Goal: Task Accomplishment & Management: Complete application form

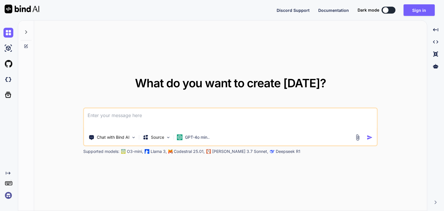
click at [140, 112] on textarea at bounding box center [230, 118] width 293 height 21
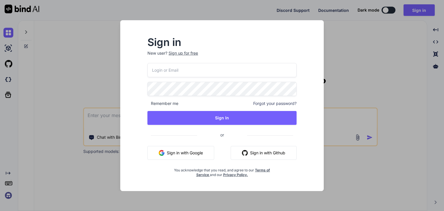
type input "[EMAIL_ADDRESS][DOMAIN_NAME]"
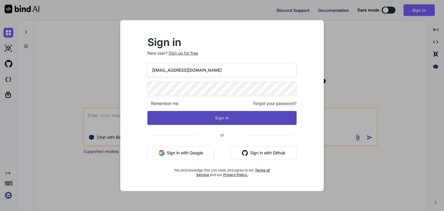
click at [189, 112] on button "Sign In" at bounding box center [221, 118] width 149 height 14
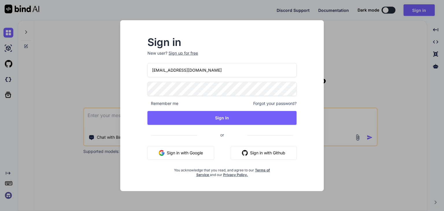
click at [98, 102] on div "Sign in New user? Sign up for free khushiht2006@gmail.com Remember me Forgot yo…" at bounding box center [222, 105] width 444 height 211
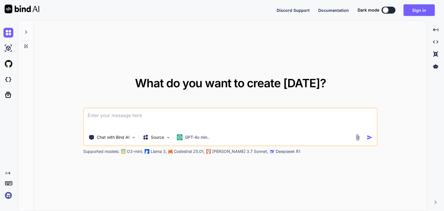
click at [104, 117] on textarea at bounding box center [230, 118] width 293 height 21
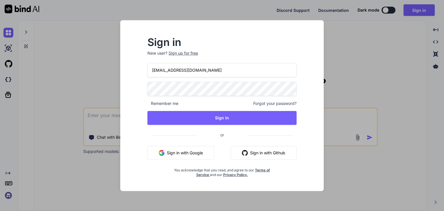
click at [254, 153] on button "Sign in with Github" at bounding box center [264, 153] width 66 height 14
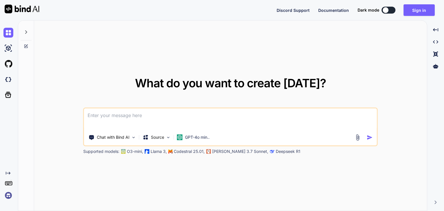
click at [126, 122] on textarea at bounding box center [230, 118] width 293 height 21
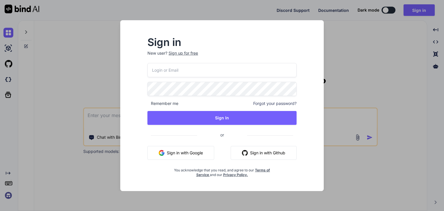
type input "khushiht2006@gmail.com"
click at [187, 152] on button "Sign in with Google" at bounding box center [180, 153] width 67 height 14
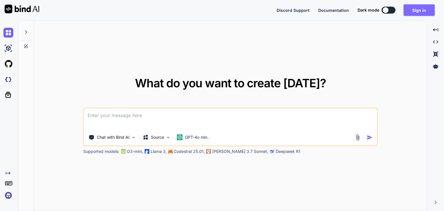
click at [409, 14] on button "Sign in" at bounding box center [419, 10] width 31 height 12
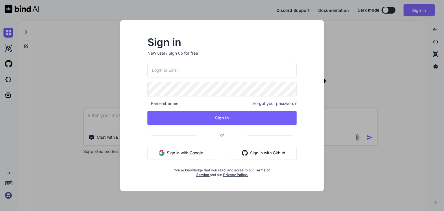
type input "khushiht2006@gmail.com"
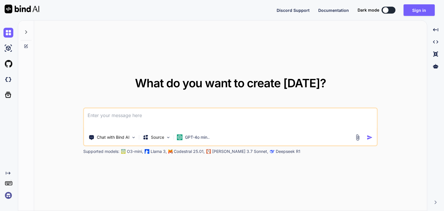
click at [112, 125] on textarea at bounding box center [230, 118] width 293 height 21
type textarea "x"
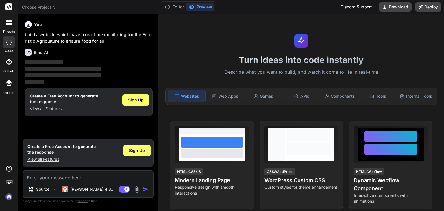
click at [31, 28] on div "You build a website which have a real time monitoring for the Futuristic Agricu…" at bounding box center [89, 32] width 128 height 26
click at [35, 37] on p "build a website which have a real time monitoring for the Futuristic Agricultur…" at bounding box center [89, 38] width 128 height 13
click at [141, 101] on span "Sign Up" at bounding box center [136, 100] width 16 height 6
click at [136, 103] on div "Sign Up" at bounding box center [135, 100] width 27 height 12
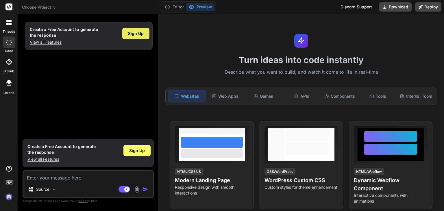
type textarea "x"
click at [182, 90] on div "Websites" at bounding box center [187, 96] width 38 height 12
click at [180, 96] on div "Websites" at bounding box center [187, 96] width 38 height 12
click at [43, 179] on textarea at bounding box center [88, 176] width 130 height 10
type textarea "w"
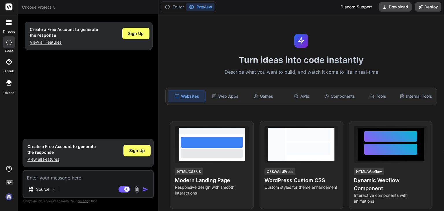
type textarea "x"
type textarea "wa"
type textarea "x"
type textarea "wan"
type textarea "x"
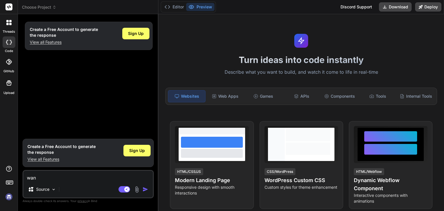
type textarea "want"
type textarea "x"
type textarea "want"
type textarea "x"
type textarea "want t"
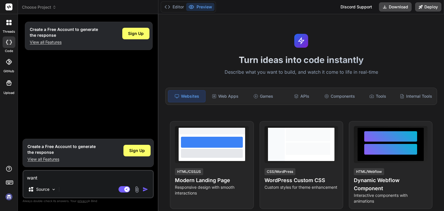
type textarea "x"
type textarea "want to"
type textarea "x"
type textarea "want to"
type textarea "x"
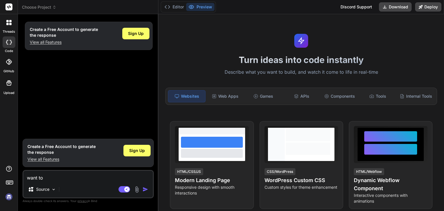
type textarea "want to b"
type textarea "x"
type textarea "want to bu"
type textarea "x"
type textarea "want to bui"
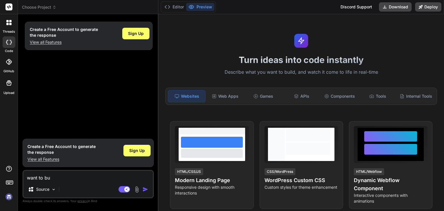
type textarea "x"
type textarea "want to buil"
type textarea "x"
type textarea "want to build"
type textarea "x"
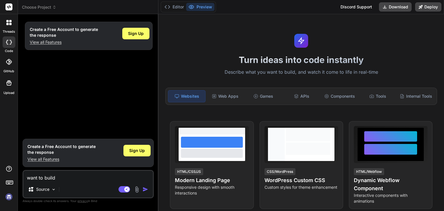
type textarea "want to build"
type textarea "x"
type textarea "want to build a"
type textarea "x"
type textarea "want to build a"
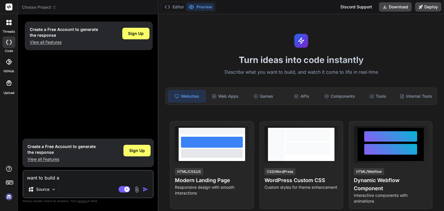
type textarea "x"
type textarea "want to build a w"
type textarea "x"
type textarea "want to build a we"
type textarea "x"
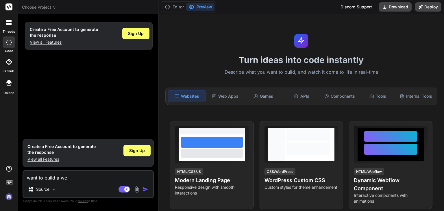
type textarea "want to build a web"
type textarea "x"
type textarea "want to build a webs"
type textarea "x"
type textarea "want to build a websi"
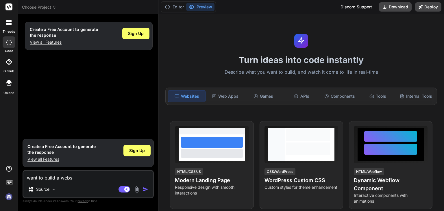
type textarea "x"
type textarea "want to build a websit"
type textarea "x"
type textarea "want to build a website"
type textarea "x"
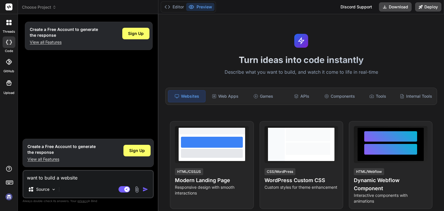
type textarea "want to build a website"
type textarea "x"
type textarea "want to build a website r"
type textarea "x"
type textarea "want to build a website re"
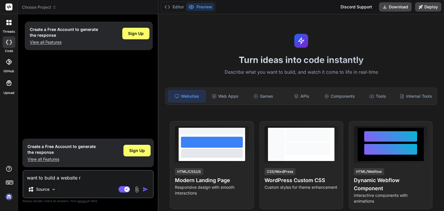
type textarea "x"
type textarea "want to build a website reg"
type textarea "x"
type textarea "want to build a website rega"
type textarea "x"
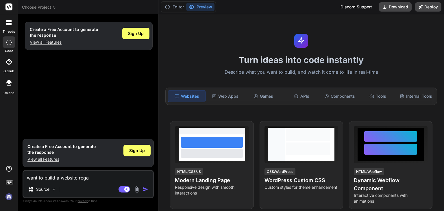
type textarea "want to build a website regar"
type textarea "x"
type textarea "want to build a website regard"
type textarea "x"
type textarea "want to build a website regardi"
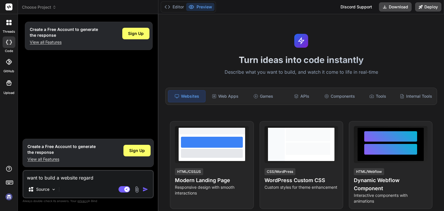
type textarea "x"
type textarea "want to build a website regardin"
type textarea "x"
type textarea "want to build a website regarding"
type textarea "x"
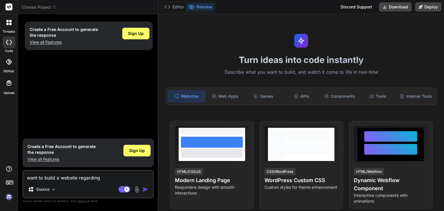
type textarea "want to build a website regarding"
type textarea "x"
type textarea "want to build a website regarding t"
type textarea "x"
type textarea "want to build a website regarding to"
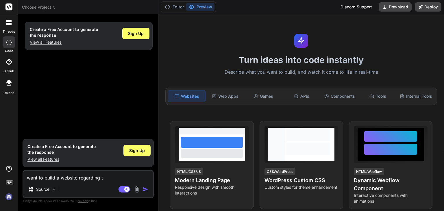
type textarea "x"
type textarea "want to build a website regarding to"
type textarea "x"
type textarea "want to build a website regarding to t"
type textarea "x"
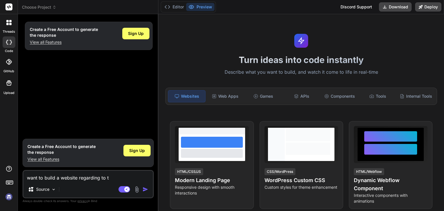
type textarea "want to build a website regarding to th"
type textarea "x"
type textarea "want to build a website regarding to the"
type textarea "x"
type textarea "want to build a website regarding to the"
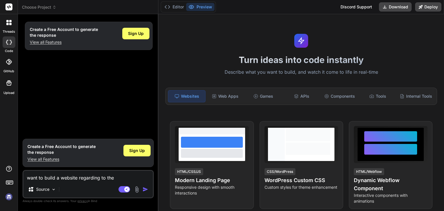
type textarea "x"
paste textarea ": Futuristic Agriculture to ensure food for all"
type textarea "want to build a website regarding to the : Futuristic Agriculture to ensure foo…"
type textarea "x"
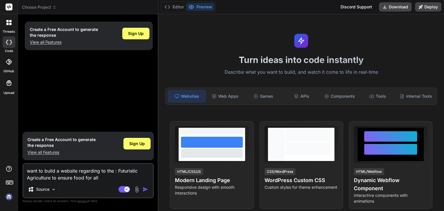
click at [93, 178] on textarea "want to build a website regarding to the : Futuristic Agriculture to ensure foo…" at bounding box center [88, 172] width 130 height 17
type textarea "want to build a website regarding to the : Futuristic Agriculture to ensure foo…"
click at [145, 187] on img "button" at bounding box center [146, 190] width 6 height 6
drag, startPoint x: 145, startPoint y: 187, endPoint x: 55, endPoint y: 192, distance: 89.8
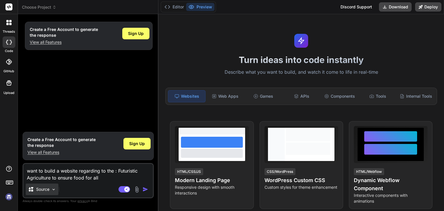
click at [55, 192] on div "want to build a website regarding to the : Futuristic Agriculture to ensure foo…" at bounding box center [88, 180] width 131 height 35
click at [55, 192] on div "Source" at bounding box center [42, 190] width 33 height 12
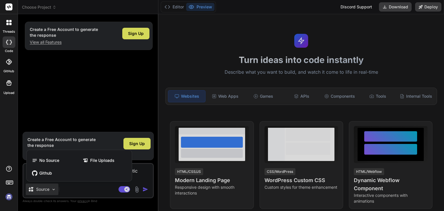
click at [87, 120] on div at bounding box center [222, 105] width 444 height 211
type textarea "x"
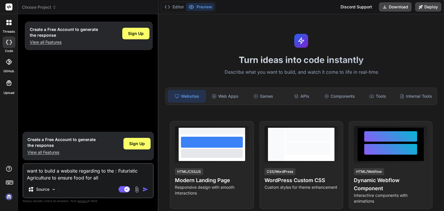
click at [87, 120] on div "Create a Free Account to generate the response View all Features Sign Up" at bounding box center [89, 74] width 130 height 110
click at [146, 189] on img "button" at bounding box center [146, 190] width 6 height 6
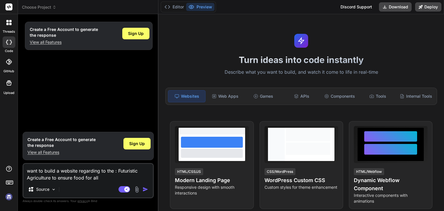
click at [146, 189] on img "button" at bounding box center [146, 190] width 6 height 6
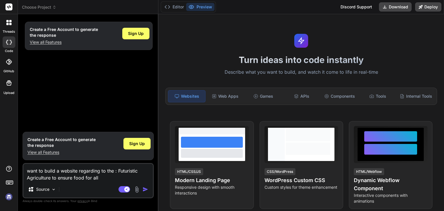
click at [146, 189] on img "button" at bounding box center [146, 190] width 6 height 6
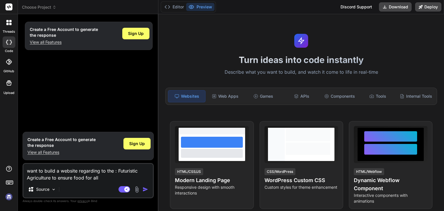
click at [146, 189] on img "button" at bounding box center [146, 190] width 6 height 6
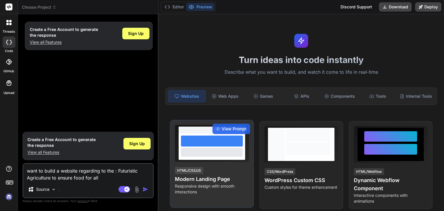
click at [235, 160] on div at bounding box center [212, 146] width 67 height 27
click at [229, 132] on span "View Prompt" at bounding box center [234, 129] width 25 height 6
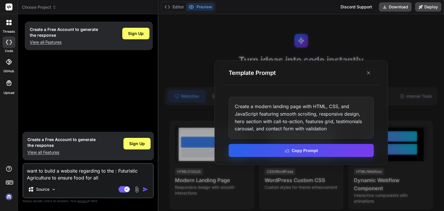
click at [275, 153] on button "Copy Prompt" at bounding box center [301, 150] width 145 height 13
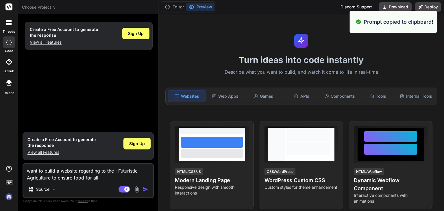
click at [144, 190] on img "button" at bounding box center [146, 190] width 6 height 6
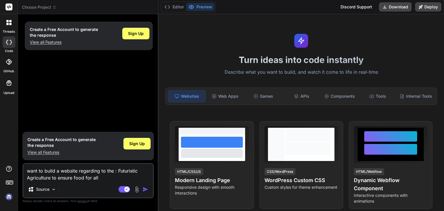
click at [144, 190] on img "button" at bounding box center [146, 190] width 6 height 6
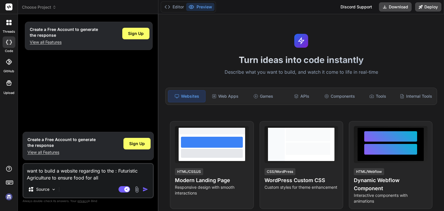
click at [144, 190] on img "button" at bounding box center [146, 190] width 6 height 6
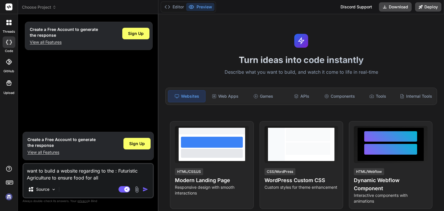
click at [144, 190] on img "button" at bounding box center [146, 190] width 6 height 6
click at [52, 5] on span "Choose Project" at bounding box center [39, 7] width 34 height 6
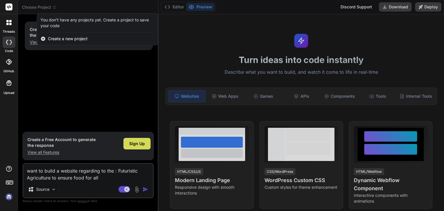
click at [52, 5] on div at bounding box center [222, 105] width 444 height 211
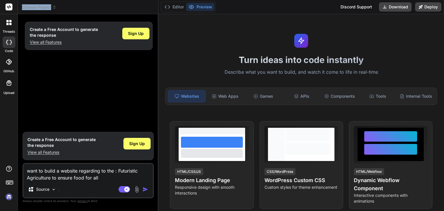
click at [52, 5] on span "Choose Project" at bounding box center [39, 7] width 34 height 6
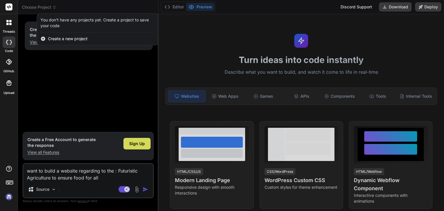
click at [52, 5] on div at bounding box center [222, 105] width 444 height 211
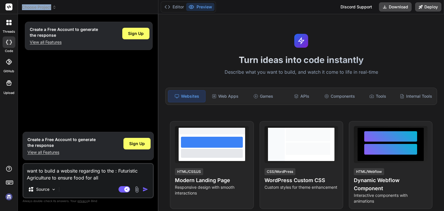
click at [52, 5] on span "Choose Project" at bounding box center [39, 7] width 34 height 6
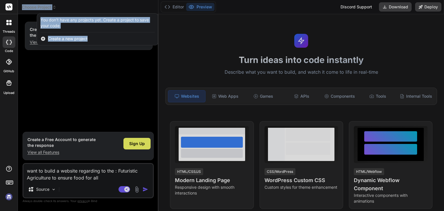
click at [56, 58] on div at bounding box center [222, 105] width 444 height 211
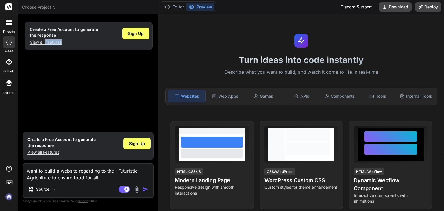
click at [56, 58] on div "Create a Free Account to generate the response View all Features Sign Up" at bounding box center [89, 74] width 130 height 110
click at [53, 8] on icon at bounding box center [54, 7] width 4 height 4
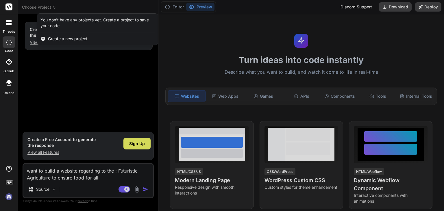
click at [5, 85] on div at bounding box center [9, 83] width 14 height 14
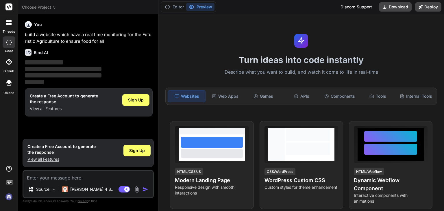
click at [28, 52] on icon at bounding box center [28, 52] width 5 height 3
click at [13, 45] on div at bounding box center [9, 42] width 13 height 12
click at [7, 40] on icon at bounding box center [7, 42] width 2 height 5
click at [8, 22] on icon at bounding box center [7, 21] width 2 height 2
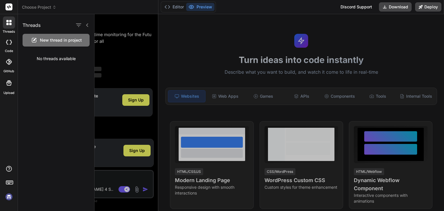
click at [58, 68] on div "Threads New thread in project No threads available" at bounding box center [56, 112] width 77 height 197
click at [7, 85] on icon at bounding box center [8, 82] width 5 height 5
type textarea "x"
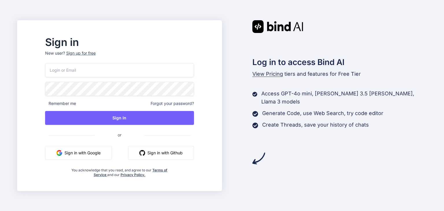
click at [83, 153] on button "Sign in with Google" at bounding box center [78, 153] width 67 height 14
click at [108, 155] on button "Sign in with Google" at bounding box center [78, 153] width 67 height 14
click at [108, 156] on button "Sign in with Google" at bounding box center [78, 153] width 67 height 14
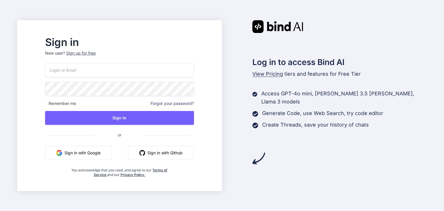
click at [103, 150] on button "Sign in with Google" at bounding box center [78, 153] width 67 height 14
click at [90, 147] on button "Sign in with Google" at bounding box center [78, 153] width 67 height 14
click at [79, 67] on input "email" at bounding box center [119, 70] width 149 height 14
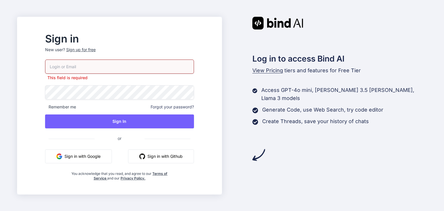
click at [96, 52] on div "Sign up for free" at bounding box center [80, 50] width 29 height 6
click at [90, 64] on input "email" at bounding box center [119, 67] width 149 height 14
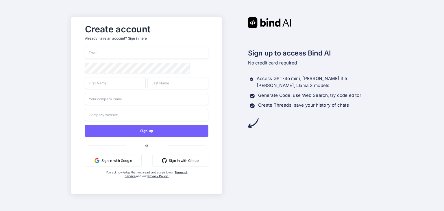
click at [102, 50] on input "email" at bounding box center [146, 53] width 123 height 12
click at [115, 51] on input "1dt23ee05dsat'medu.in" at bounding box center [146, 53] width 123 height 12
click at [115, 51] on input "1dt23ee05dsatmedu.in" at bounding box center [146, 53] width 123 height 12
click at [103, 52] on input "1dt23ee05dsatm.edu.in" at bounding box center [146, 53] width 123 height 12
click at [105, 52] on input "1dt23ee205dsatm.edu.in" at bounding box center [146, 53] width 123 height 12
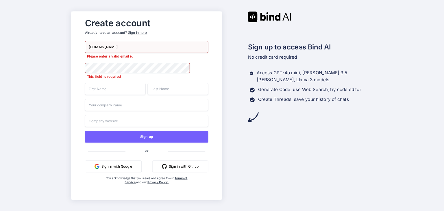
click at [106, 49] on input "1dt23ee025dsatm.edu.in" at bounding box center [146, 47] width 123 height 12
click at [107, 44] on input "1dt23ee025dsatm.edu.in" at bounding box center [146, 47] width 123 height 12
click at [106, 47] on input "1dt23ee025dsatm.edu.in" at bounding box center [146, 47] width 123 height 12
click at [107, 46] on input "1dt23ee025dsatm.edu.in" at bounding box center [146, 47] width 123 height 12
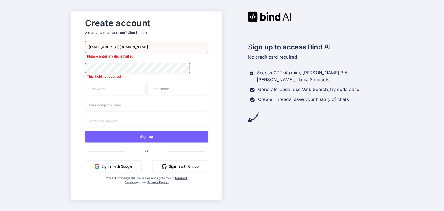
type input "1dt23ee025@dsatm.edu.in"
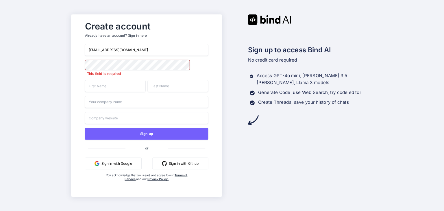
click at [120, 61] on div "1dt23ee025@dsatm.edu.in This field is required Sign up or Sign in with Google S…" at bounding box center [146, 118] width 123 height 149
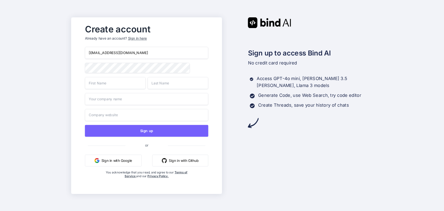
click at [114, 85] on input "text" at bounding box center [115, 83] width 61 height 12
type input "khushh"
click at [174, 85] on input "text" at bounding box center [177, 83] width 61 height 12
type input "iii"
click at [118, 102] on input "text" at bounding box center [146, 99] width 123 height 12
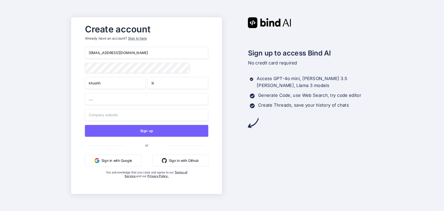
type input "...."
click at [111, 114] on input "text" at bounding box center [146, 115] width 123 height 12
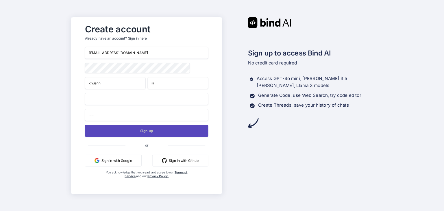
type input "....."
click at [115, 133] on button "Sign up" at bounding box center [146, 131] width 123 height 12
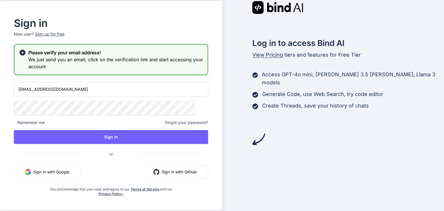
type input "1dt23ee025@dsatm.edu.in"
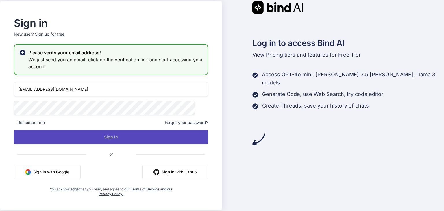
click at [166, 137] on button "Sign In" at bounding box center [111, 137] width 194 height 14
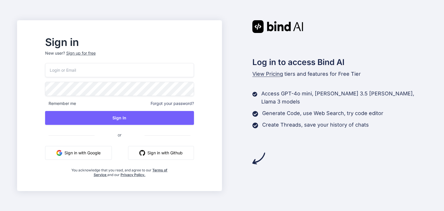
click at [101, 154] on button "Sign in with Google" at bounding box center [78, 153] width 67 height 14
click at [189, 103] on span "Forgot your password?" at bounding box center [172, 104] width 43 height 6
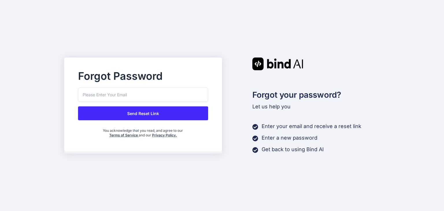
click at [110, 98] on input "email" at bounding box center [143, 95] width 130 height 14
type input "[EMAIL_ADDRESS][DOMAIN_NAME]"
click at [133, 111] on button "Send Reset Link" at bounding box center [143, 113] width 130 height 14
click at [114, 92] on input "email" at bounding box center [143, 95] width 130 height 14
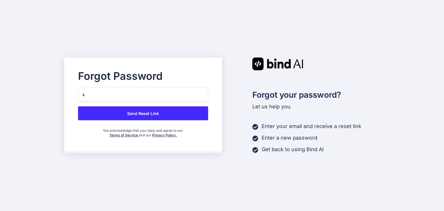
type input "k"
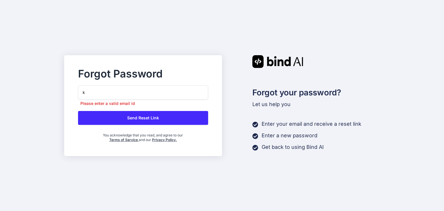
click at [215, 162] on div "Forgot Password k Please enter a valid email id Send Reset Link You acknowledge…" at bounding box center [222, 105] width 444 height 211
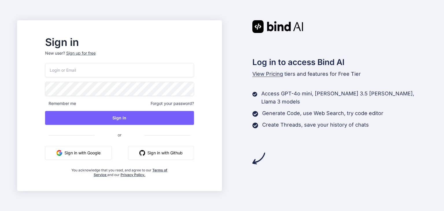
click at [84, 75] on input "email" at bounding box center [119, 70] width 149 height 14
type input "khushiht2006@gmail.com"
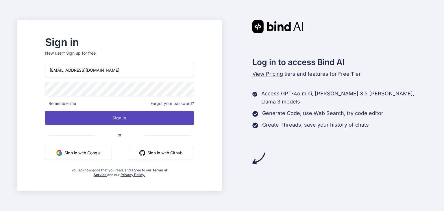
click at [125, 116] on button "Sign In" at bounding box center [119, 118] width 149 height 14
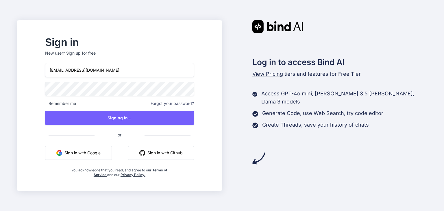
click at [88, 53] on div "Sign up for free" at bounding box center [80, 53] width 29 height 6
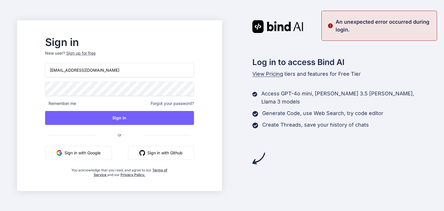
click at [96, 53] on div "Sign up for free" at bounding box center [80, 53] width 29 height 6
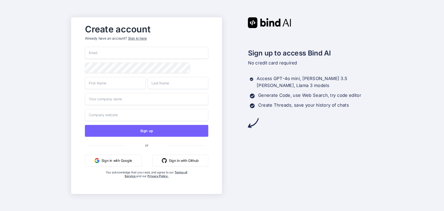
type input "[EMAIL_ADDRESS][DOMAIN_NAME]"
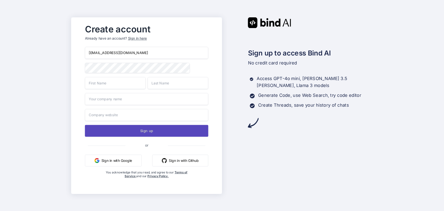
click at [157, 132] on button "Sign up" at bounding box center [146, 131] width 123 height 12
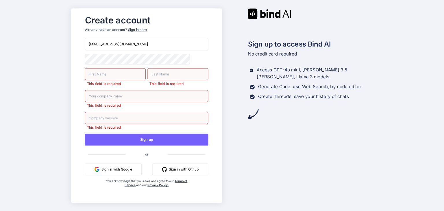
click at [97, 74] on input "text" at bounding box center [115, 74] width 61 height 12
type input "khushi"
click at [171, 75] on input "text" at bounding box center [177, 74] width 61 height 12
type input "h t"
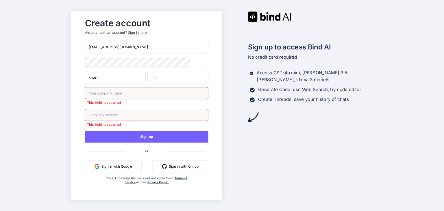
click at [135, 97] on input "text" at bounding box center [146, 93] width 123 height 12
type input "..."
click at [123, 117] on input "text" at bounding box center [146, 115] width 123 height 12
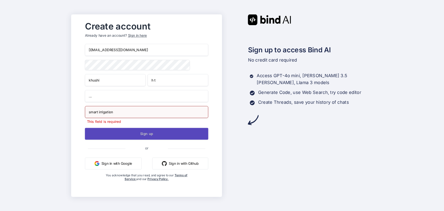
type input "smart irrigation"
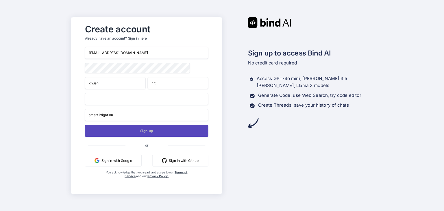
click at [135, 135] on button "Sign up" at bounding box center [146, 131] width 123 height 12
click at [129, 131] on button "Sign up" at bounding box center [146, 131] width 123 height 12
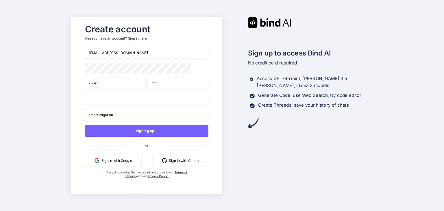
click at [182, 161] on button "Sign in with Github" at bounding box center [180, 160] width 56 height 12
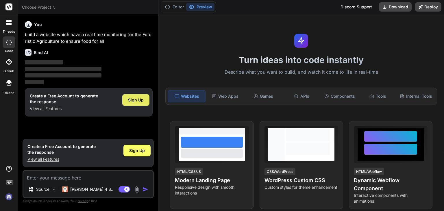
click at [127, 101] on div "Sign Up" at bounding box center [135, 100] width 27 height 12
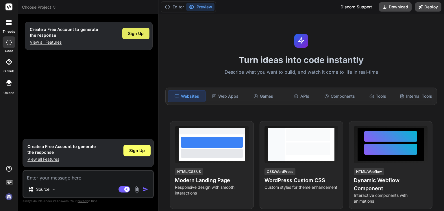
type textarea "x"
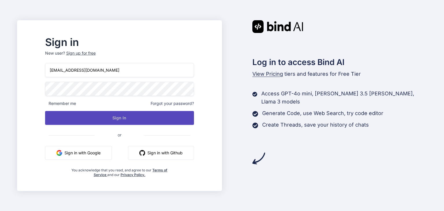
click at [136, 118] on button "Sign In" at bounding box center [119, 118] width 149 height 14
click at [118, 112] on button "Sign In" at bounding box center [119, 118] width 149 height 14
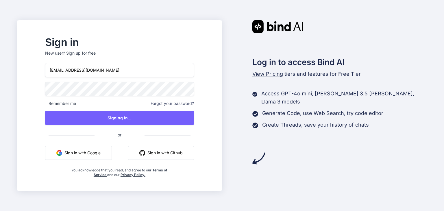
click at [126, 69] on input "[EMAIL_ADDRESS][DOMAIN_NAME]" at bounding box center [119, 70] width 149 height 14
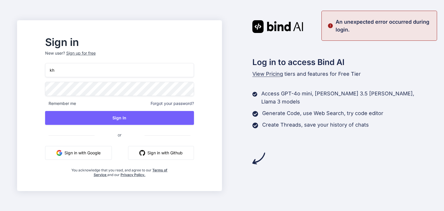
type input "k"
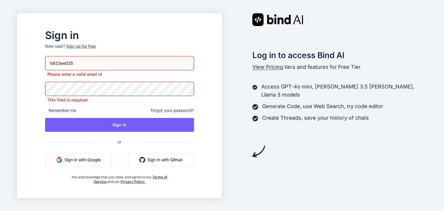
click at [90, 68] on input "1dt23ee025" at bounding box center [119, 63] width 149 height 14
type input "[DOMAIN_NAME]"
